Goal: Task Accomplishment & Management: Complete application form

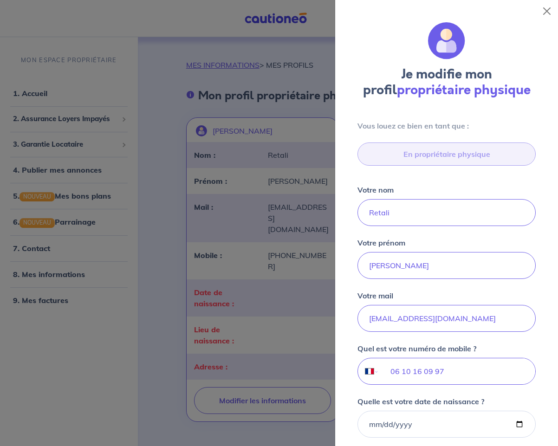
select select "FR"
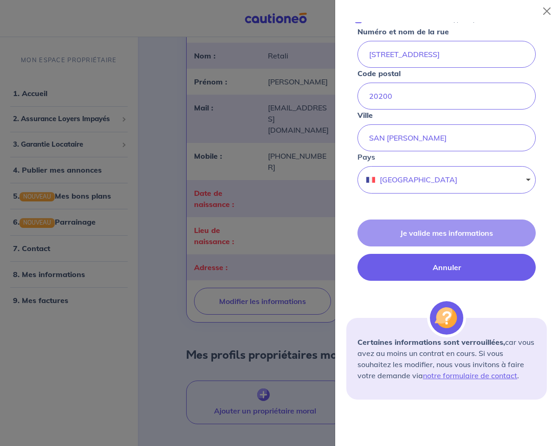
scroll to position [508, 0]
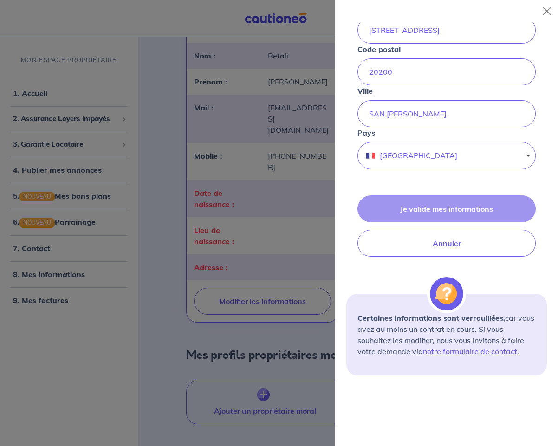
click at [451, 211] on div "Je valide mes informations Annuler" at bounding box center [446, 225] width 200 height 61
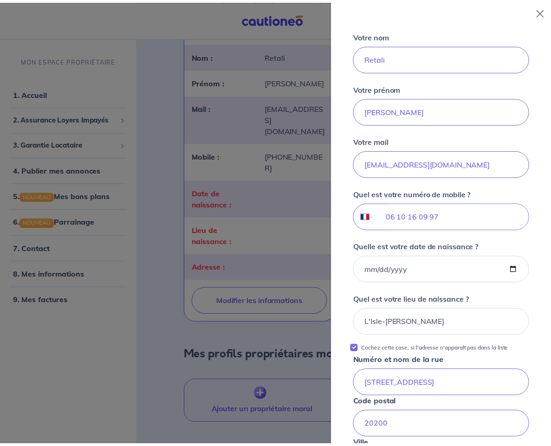
scroll to position [0, 0]
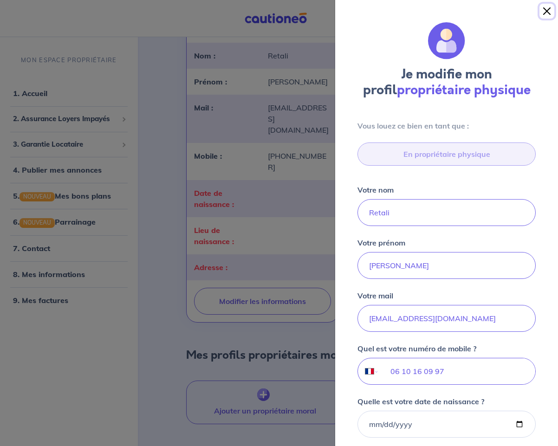
click at [543, 14] on button "Close" at bounding box center [546, 11] width 15 height 15
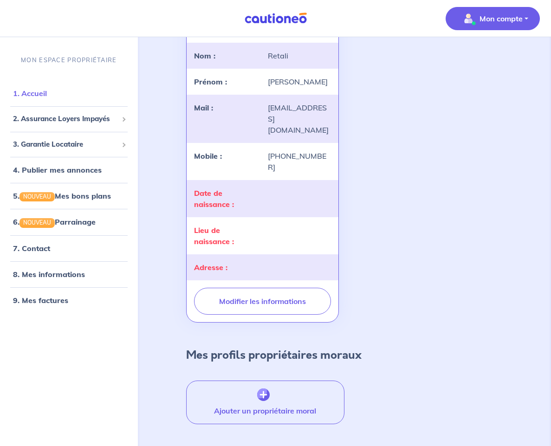
click at [47, 92] on link "1. Accueil" at bounding box center [30, 93] width 34 height 9
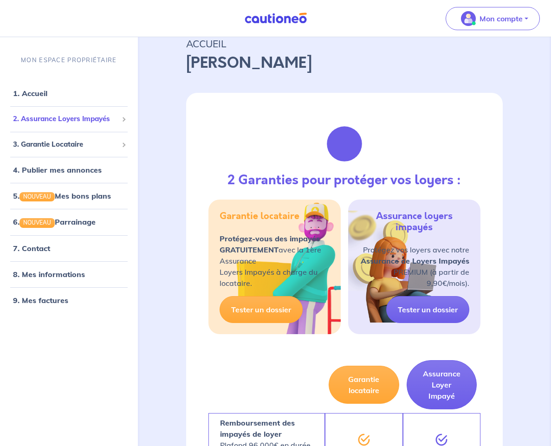
scroll to position [40, 0]
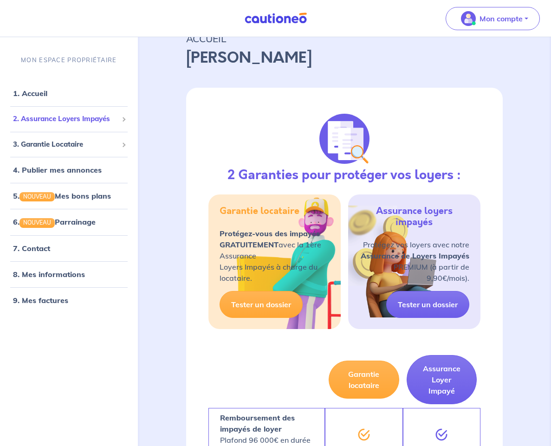
click at [62, 119] on span "2. Assurance Loyers Impayés" at bounding box center [65, 119] width 105 height 11
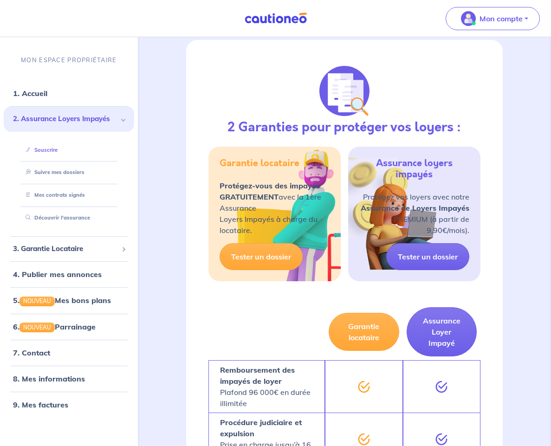
scroll to position [90, 0]
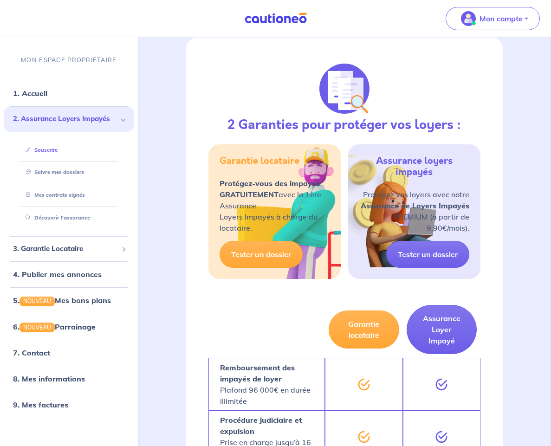
click at [51, 151] on link "Souscrire" at bounding box center [40, 150] width 36 height 6
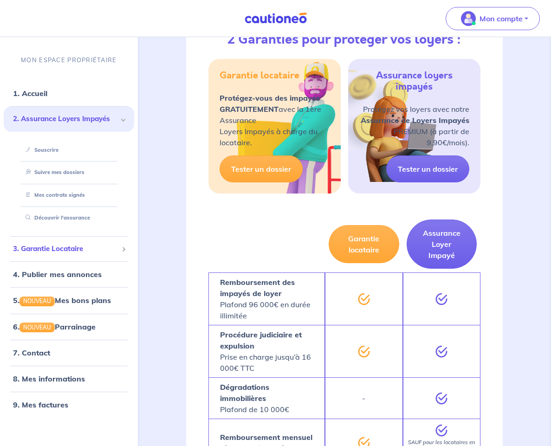
scroll to position [180, 0]
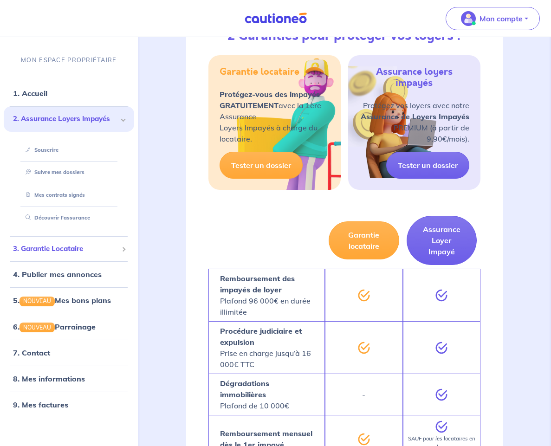
click at [71, 250] on span "3. Garantie Locataire" at bounding box center [65, 249] width 105 height 11
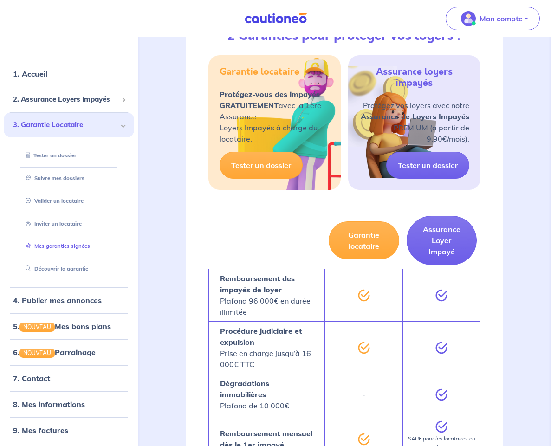
scroll to position [21, 0]
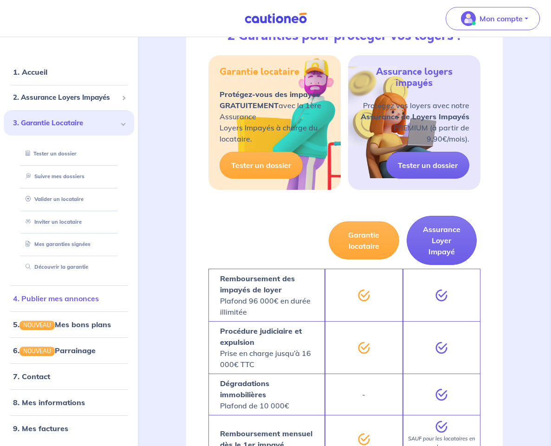
click at [77, 300] on link "4. Publier mes annonces" at bounding box center [56, 298] width 86 height 9
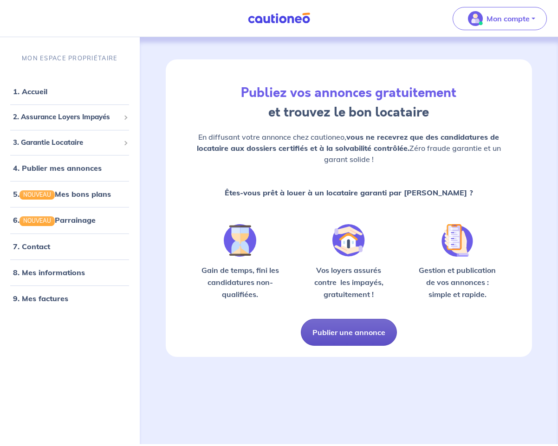
click at [343, 331] on button "Publier une annonce" at bounding box center [349, 332] width 96 height 27
